Goal: Task Accomplishment & Management: Use online tool/utility

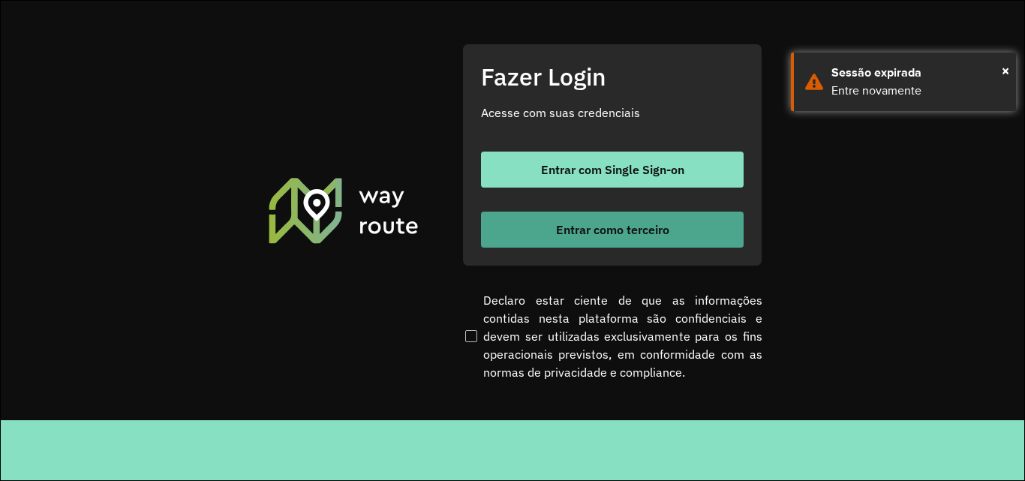
click at [588, 217] on button "Entrar como terceiro" at bounding box center [612, 230] width 263 height 36
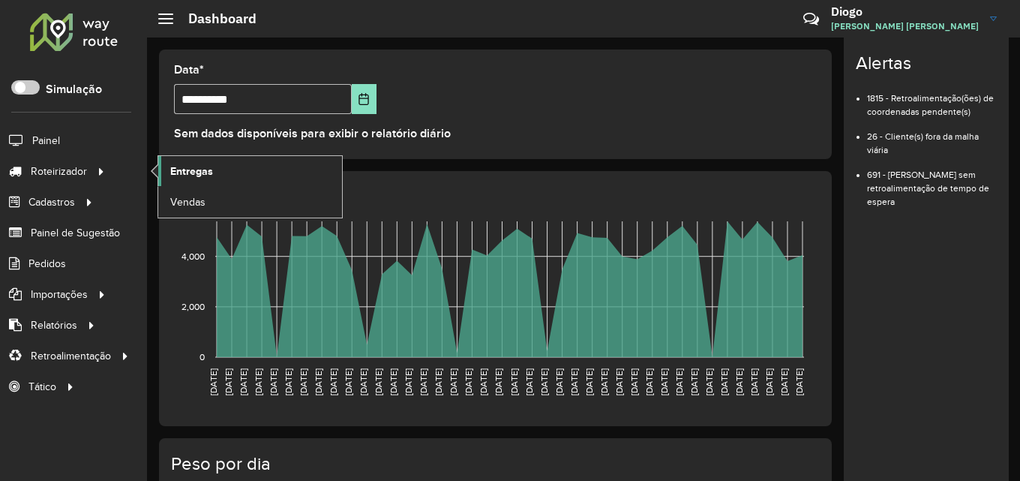
click at [209, 167] on span "Entregas" at bounding box center [191, 172] width 43 height 16
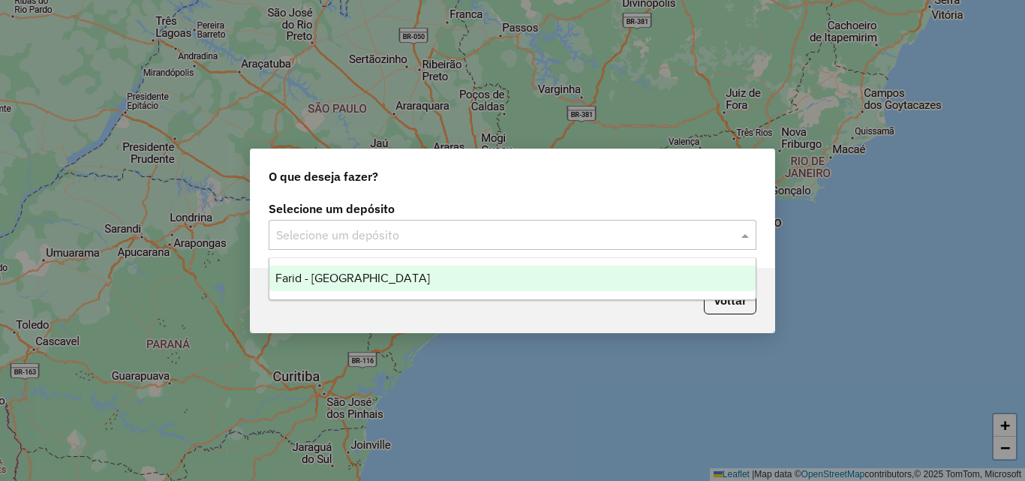
click at [459, 227] on input "text" at bounding box center [497, 236] width 443 height 18
click at [417, 272] on div "Farid - [GEOGRAPHIC_DATA]" at bounding box center [512, 279] width 486 height 26
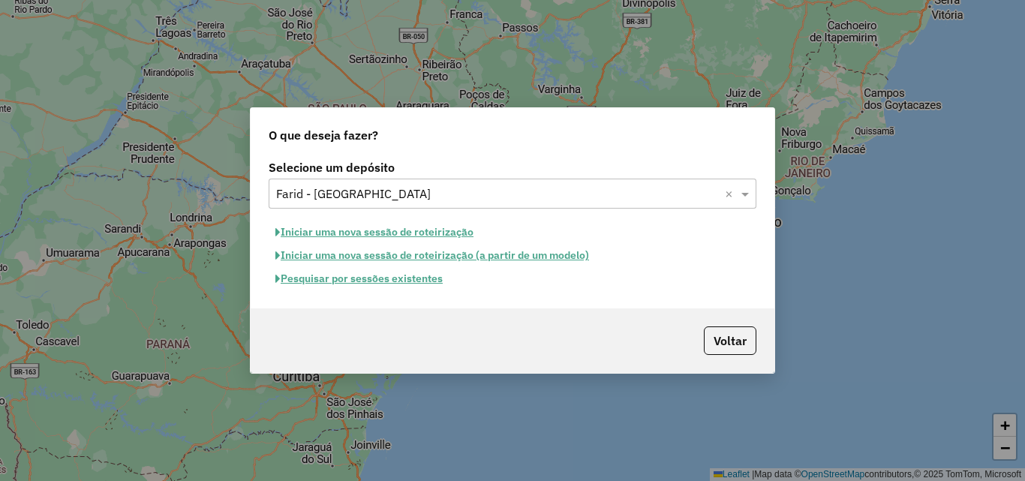
click at [380, 278] on button "Pesquisar por sessões existentes" at bounding box center [359, 278] width 181 height 23
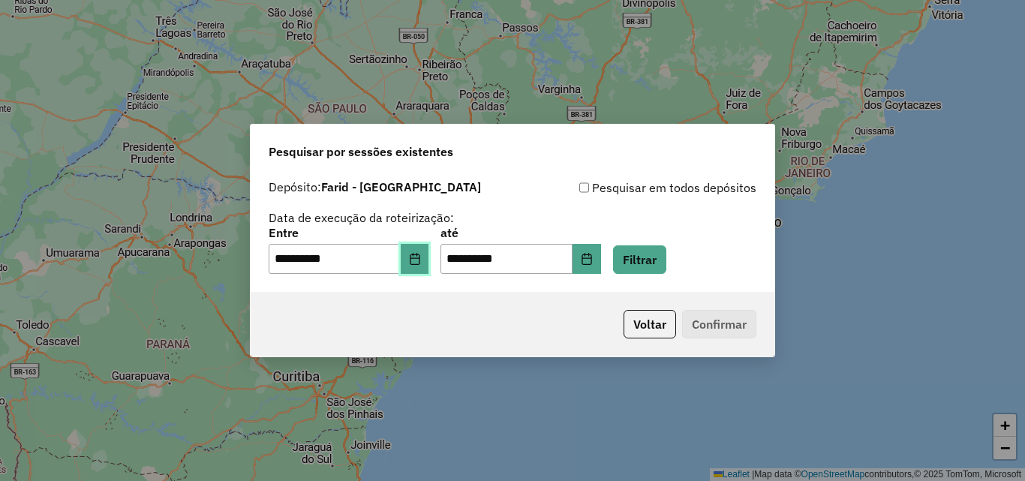
click at [419, 263] on icon "Choose Date" at bounding box center [415, 259] width 12 height 12
click at [633, 211] on div "**********" at bounding box center [513, 226] width 488 height 95
click at [601, 266] on button "Choose Date" at bounding box center [587, 259] width 29 height 30
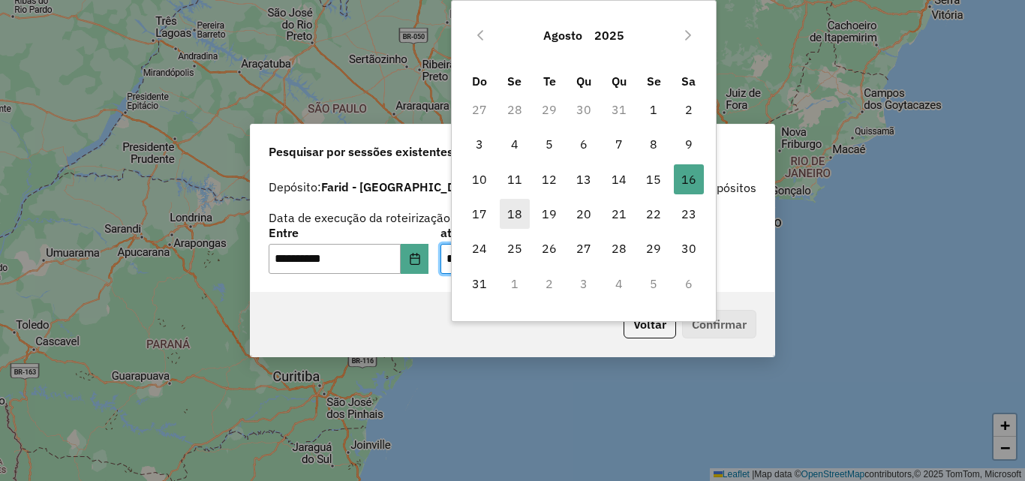
click at [512, 212] on span "18" at bounding box center [515, 214] width 30 height 30
type input "**********"
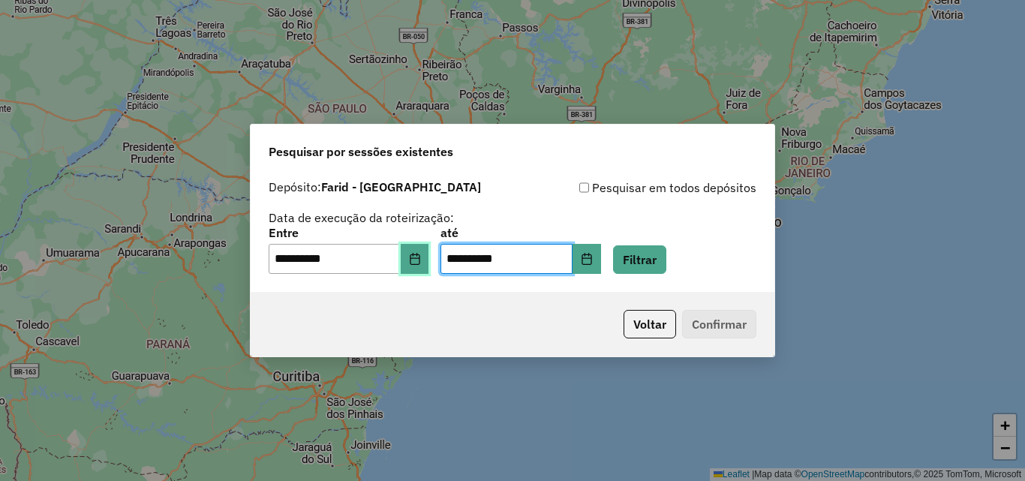
click at [421, 257] on icon "Choose Date" at bounding box center [415, 259] width 12 height 12
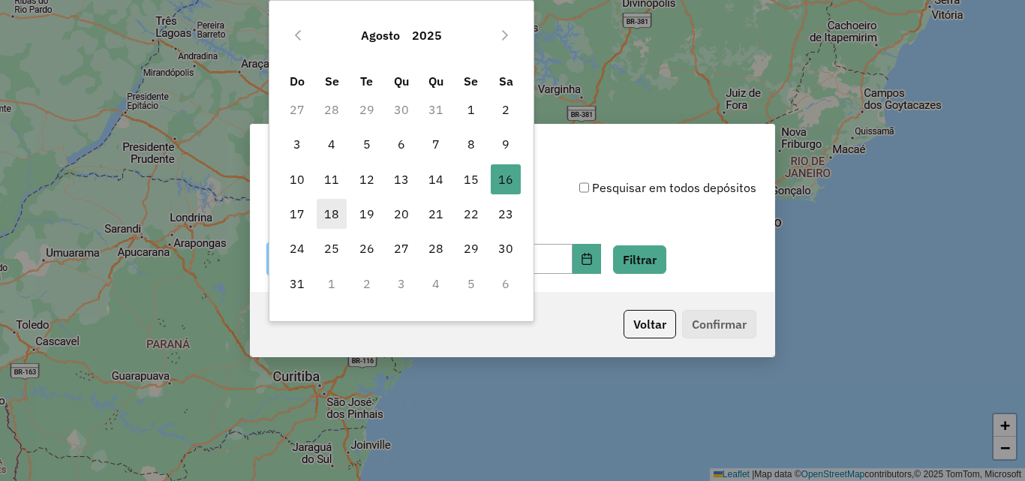
click at [336, 208] on span "18" at bounding box center [332, 214] width 30 height 30
type input "**********"
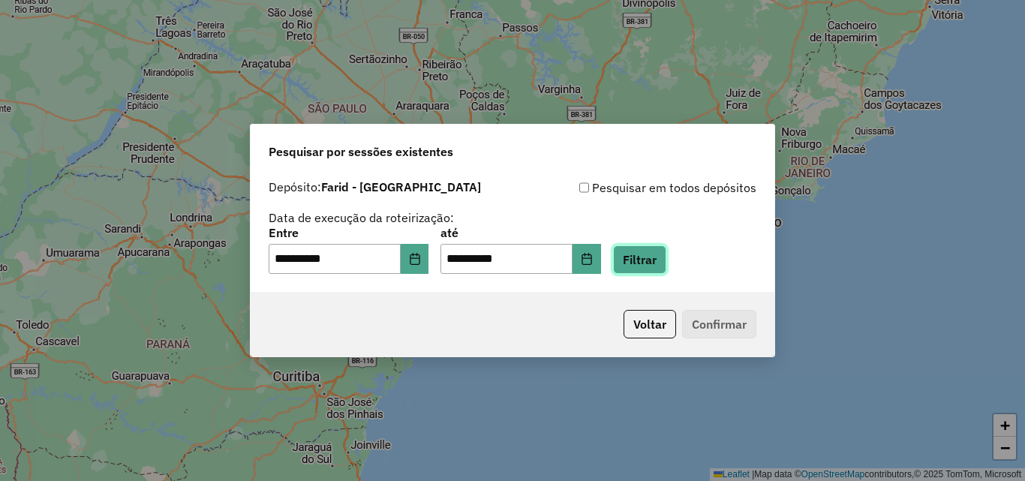
click at [663, 270] on button "Filtrar" at bounding box center [639, 259] width 53 height 29
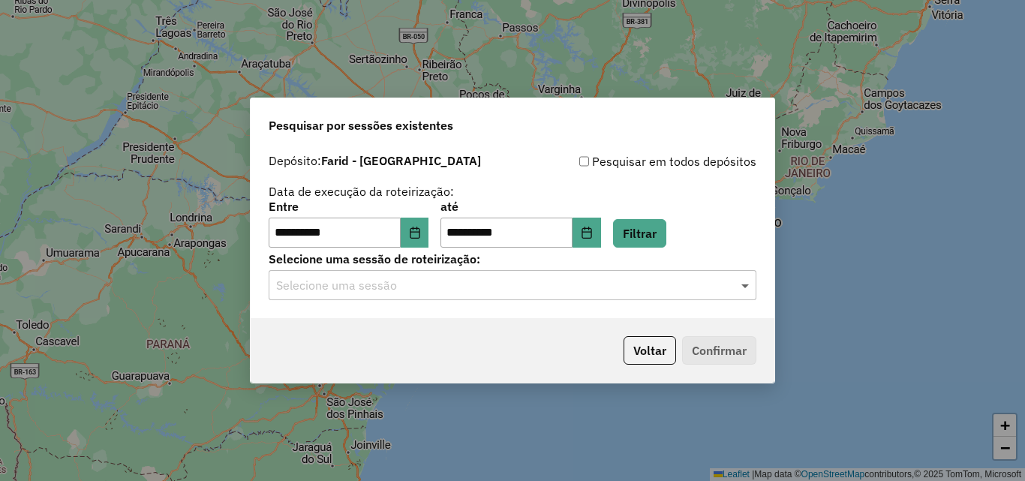
click at [741, 289] on span at bounding box center [747, 285] width 19 height 18
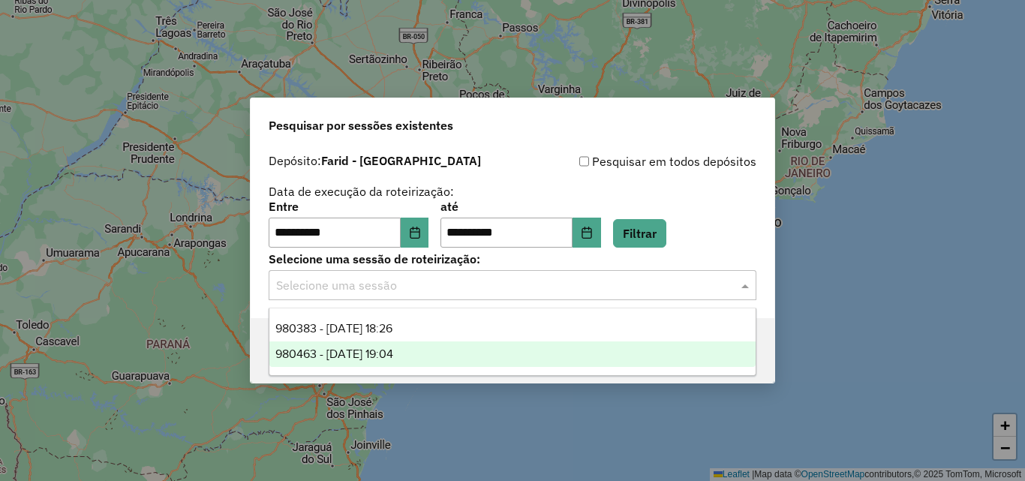
click at [425, 353] on div "980463 - [DATE] 19:04" at bounding box center [512, 354] width 486 height 26
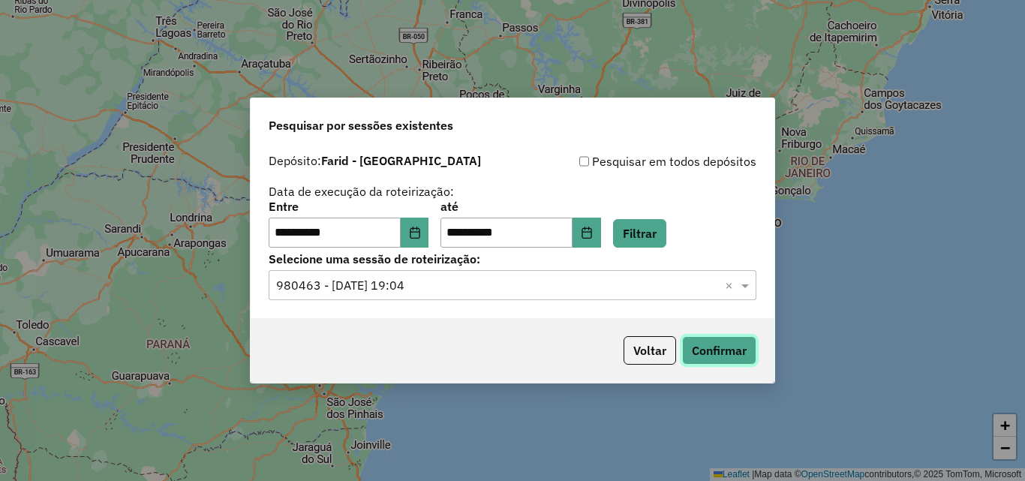
click at [746, 341] on button "Confirmar" at bounding box center [719, 350] width 74 height 29
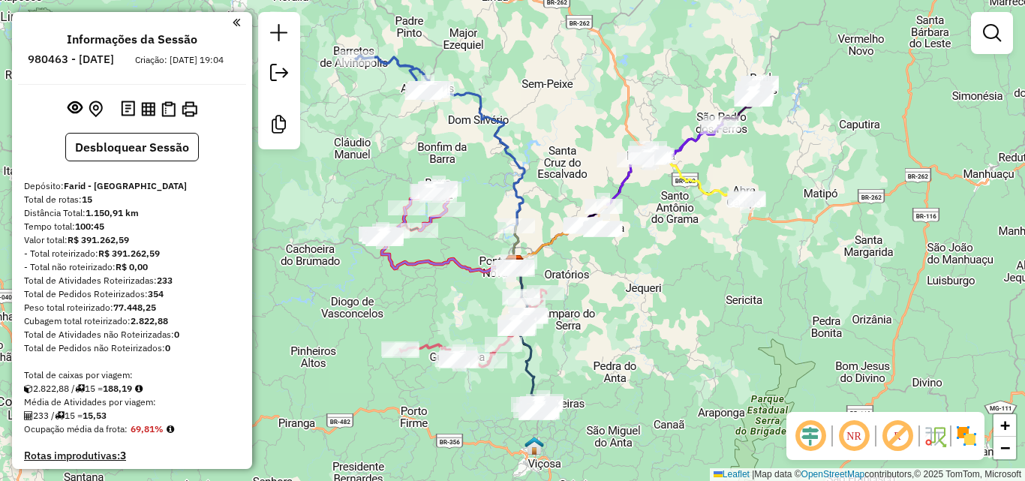
drag, startPoint x: 606, startPoint y: 302, endPoint x: 612, endPoint y: 382, distance: 80.5
click at [612, 382] on div "Janela de atendimento Grade de atendimento Capacidade Transportadoras Veículos …" at bounding box center [512, 240] width 1025 height 481
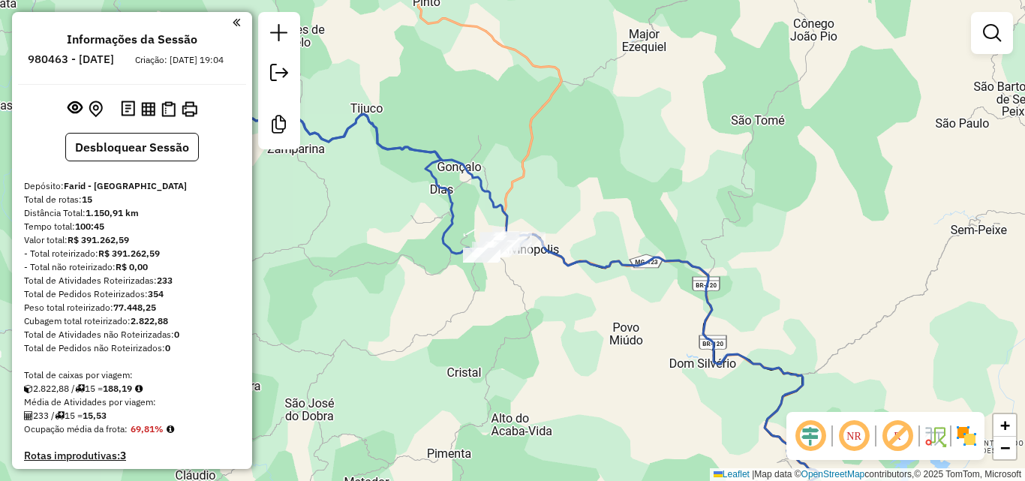
drag, startPoint x: 359, startPoint y: 203, endPoint x: 431, endPoint y: 281, distance: 107.3
click at [431, 281] on div "Janela de atendimento Grade de atendimento Capacidade Transportadoras Veículos …" at bounding box center [512, 240] width 1025 height 481
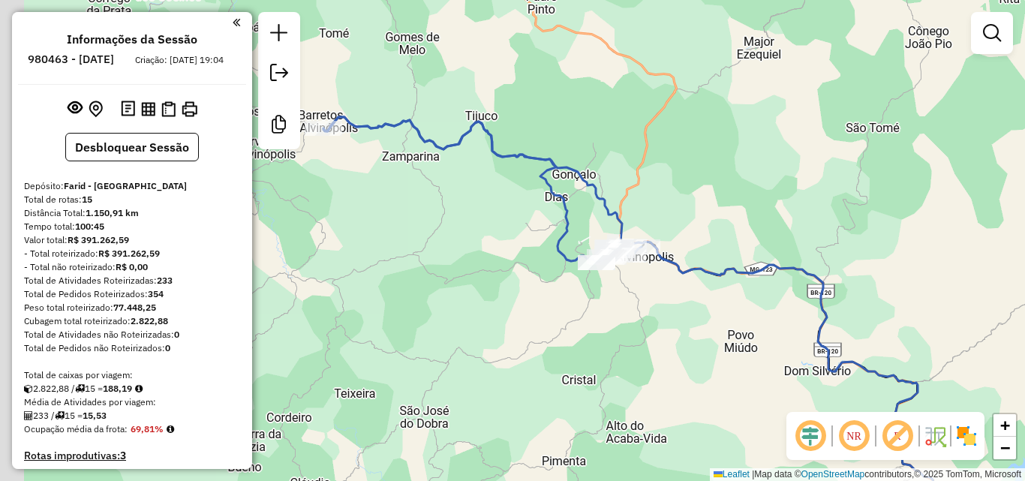
drag, startPoint x: 457, startPoint y: 236, endPoint x: 618, endPoint y: 236, distance: 160.6
click at [621, 242] on div "Janela de atendimento Grade de atendimento Capacidade Transportadoras Veículos …" at bounding box center [512, 240] width 1025 height 481
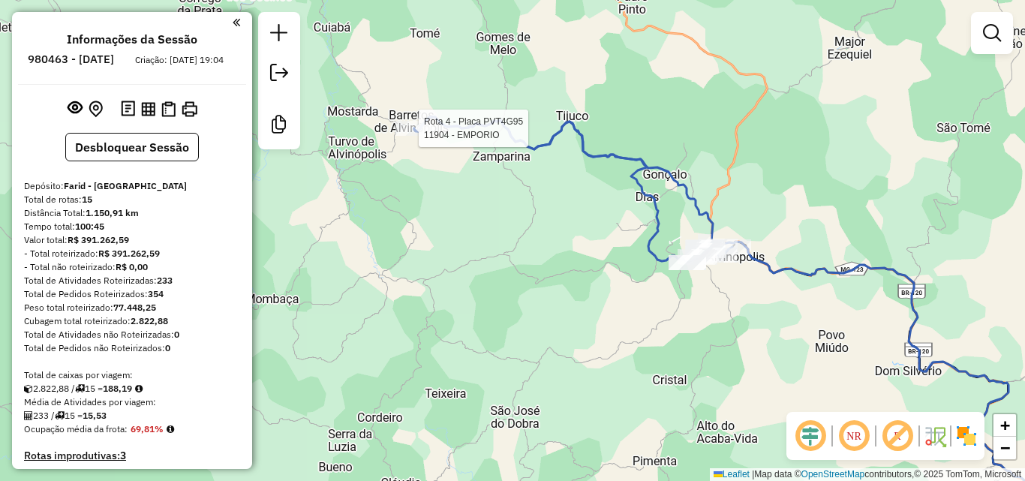
select select "**********"
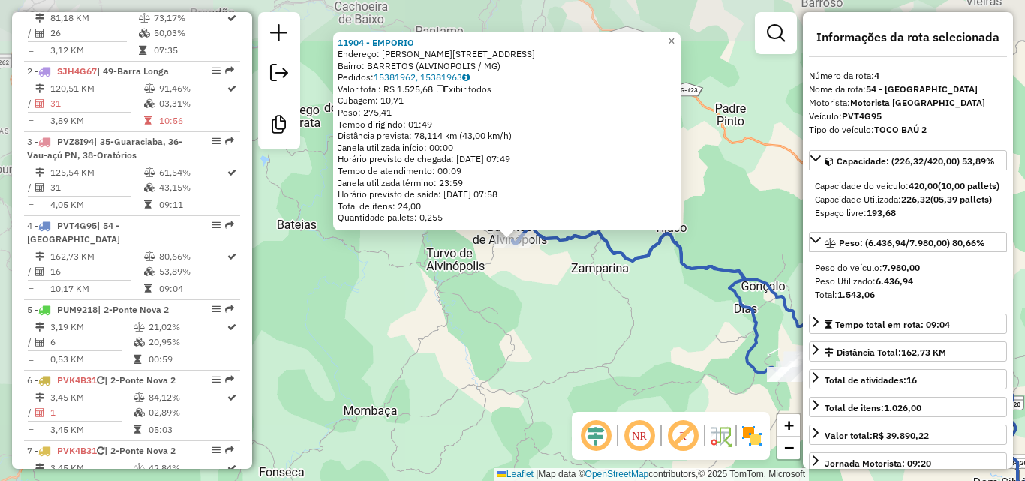
scroll to position [816, 0]
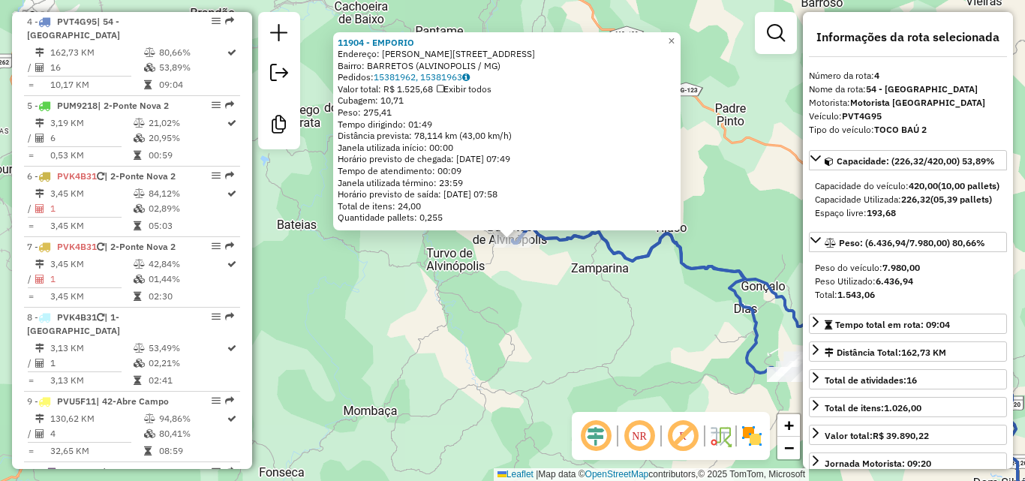
click at [508, 311] on div "11904 - EMPORIO Endereço: JOSE SILVA 51 Bairro: BARRETOS (ALVINOPOLIS / MG) Ped…" at bounding box center [512, 240] width 1025 height 481
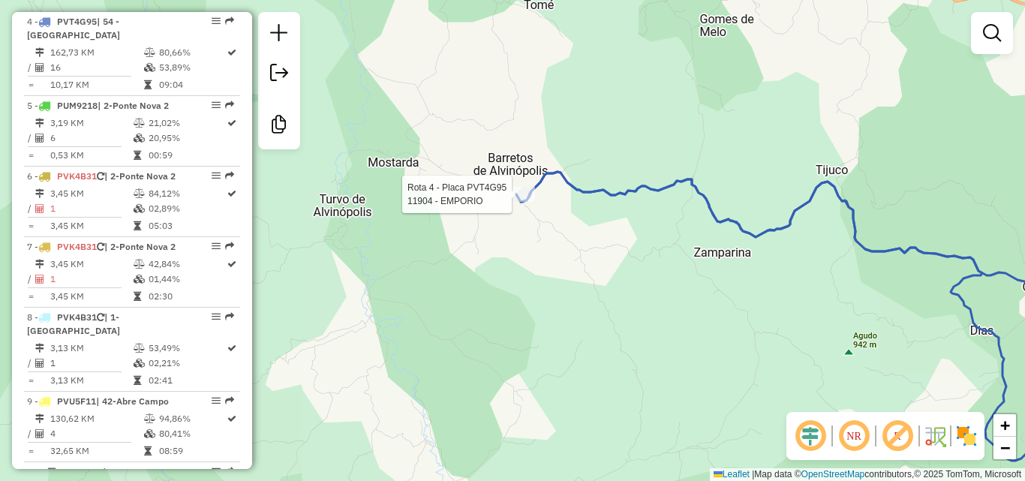
select select "**********"
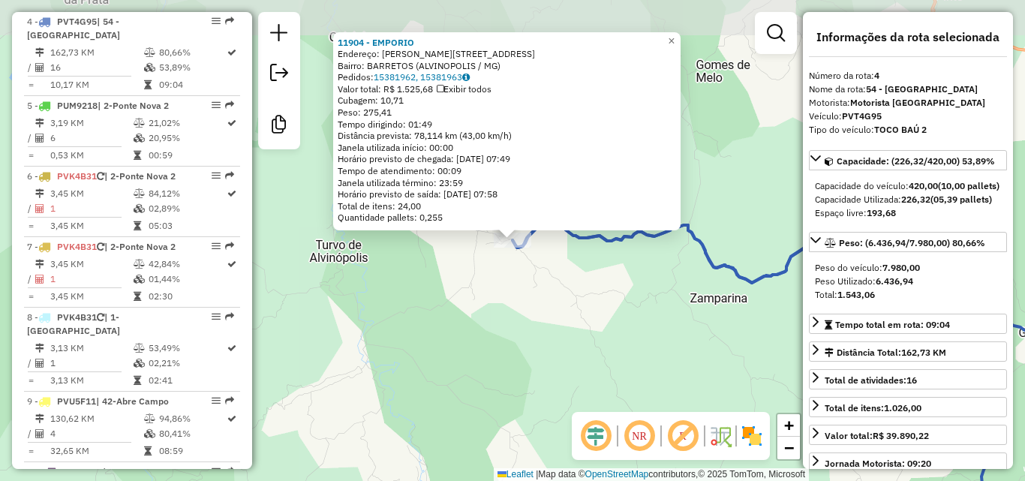
click at [506, 320] on div "11904 - EMPORIO Endereço: JOSE SILVA 51 Bairro: BARRETOS (ALVINOPOLIS / MG) Ped…" at bounding box center [512, 240] width 1025 height 481
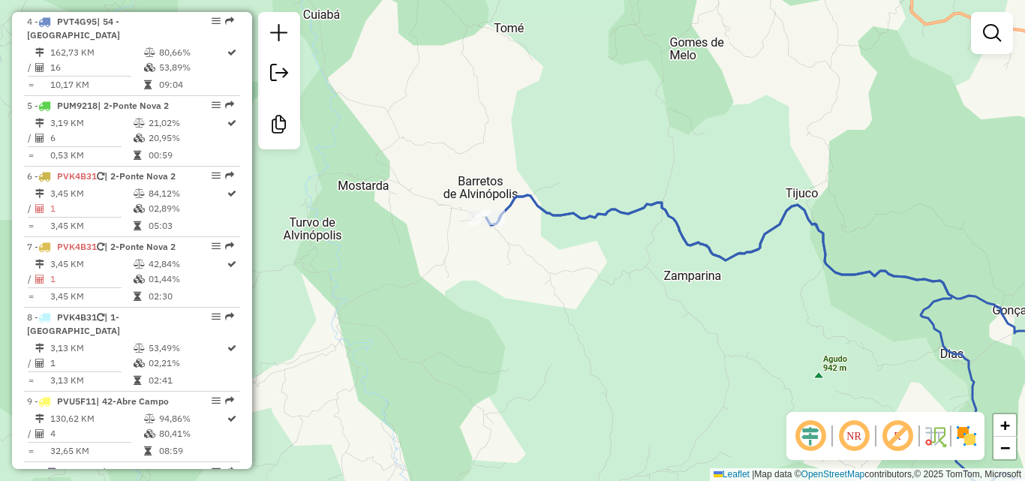
drag, startPoint x: 590, startPoint y: 351, endPoint x: 504, endPoint y: 292, distance: 104.1
click at [506, 294] on div "Janela de atendimento Grade de atendimento Capacidade Transportadoras Veículos …" at bounding box center [512, 240] width 1025 height 481
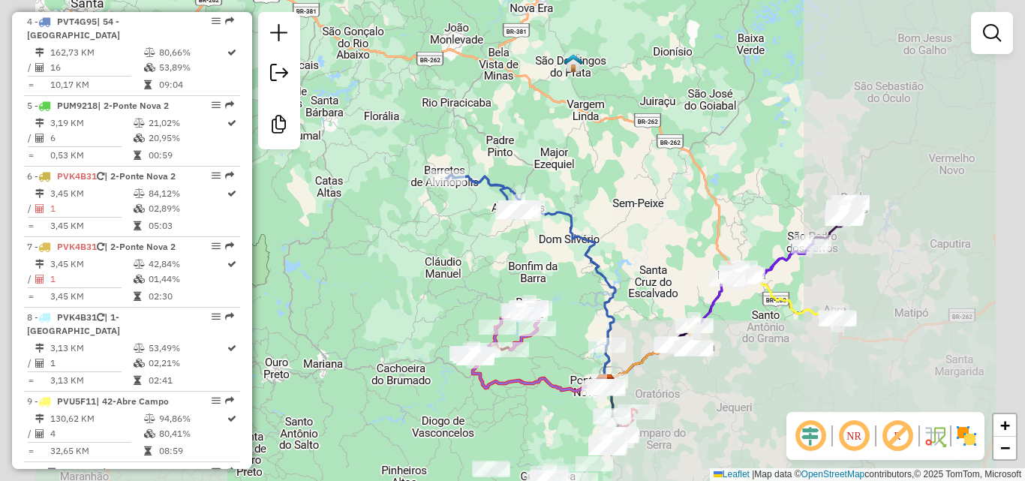
drag, startPoint x: 607, startPoint y: 386, endPoint x: 541, endPoint y: 293, distance: 114.1
click at [541, 293] on div "Janela de atendimento Grade de atendimento Capacidade Transportadoras Veículos …" at bounding box center [512, 240] width 1025 height 481
